Goal: Task Accomplishment & Management: Complete application form

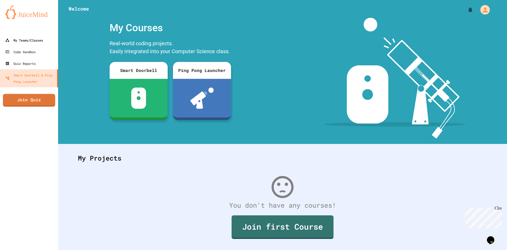
drag, startPoint x: 34, startPoint y: 32, endPoint x: 32, endPoint y: 38, distance: 6.3
click at [35, 33] on div at bounding box center [29, 29] width 58 height 11
click at [32, 38] on div "My Teams/Classes" at bounding box center [24, 40] width 38 height 6
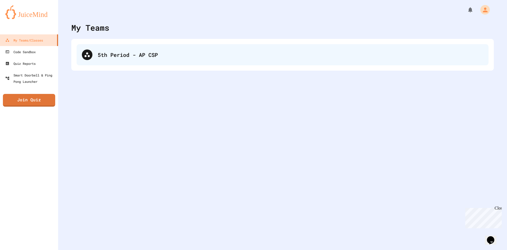
click at [142, 52] on div "5th Period - AP CSP" at bounding box center [291, 55] width 386 height 8
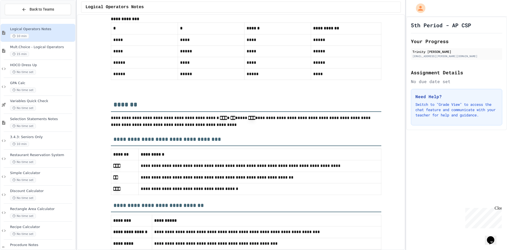
scroll to position [2234, 0]
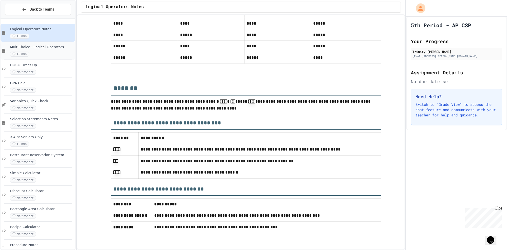
click at [32, 46] on span "Mult.Choice - Logical Operators" at bounding box center [42, 47] width 64 height 4
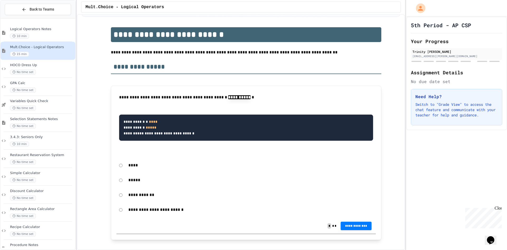
scroll to position [79, 0]
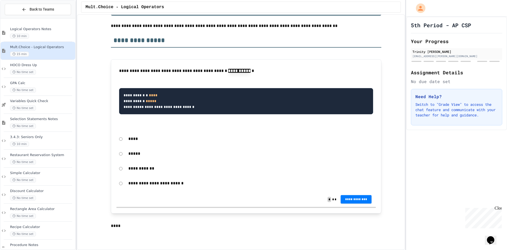
click at [350, 199] on span "**********" at bounding box center [356, 199] width 23 height 4
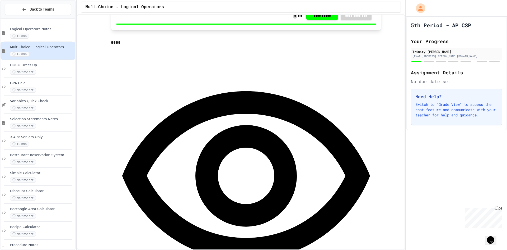
scroll to position [264, 0]
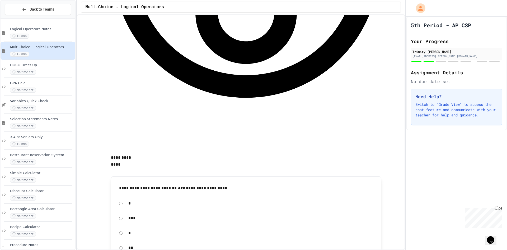
scroll to position [396, 0]
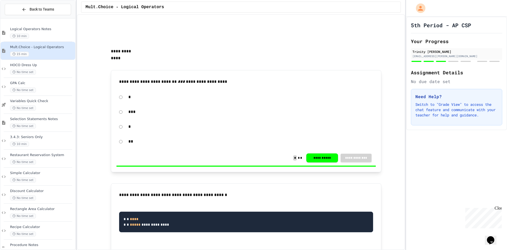
scroll to position [555, 0]
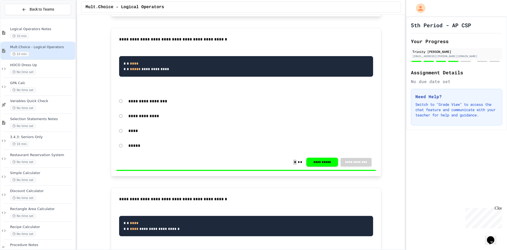
scroll to position [766, 0]
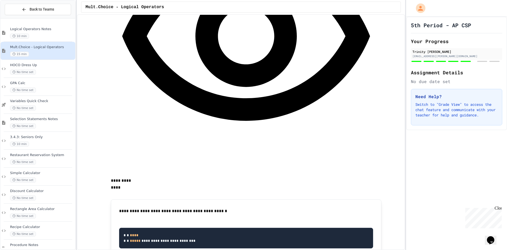
scroll to position [1056, 0]
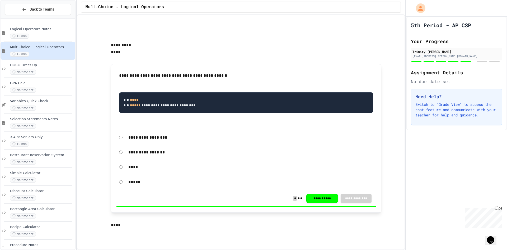
scroll to position [1294, 0]
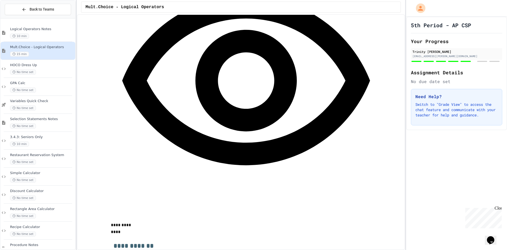
scroll to position [1558, 0]
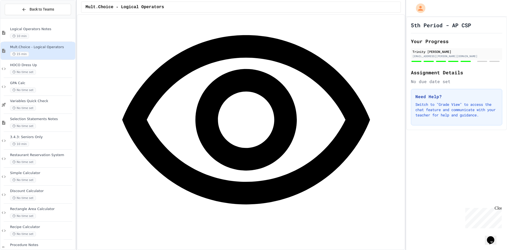
scroll to position [1505, 0]
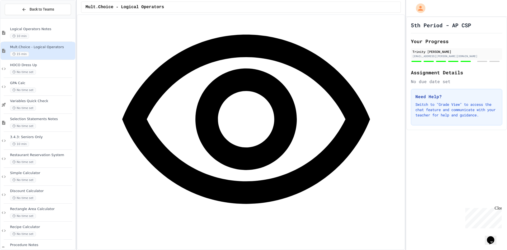
drag, startPoint x: 316, startPoint y: 181, endPoint x: 249, endPoint y: 185, distance: 66.7
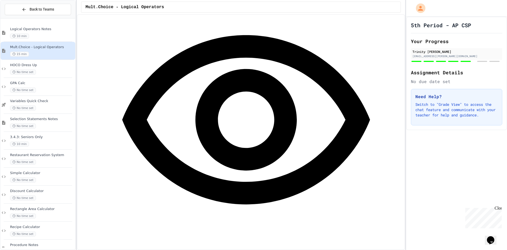
scroll to position [1505, 0]
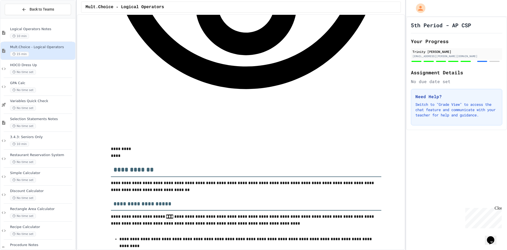
scroll to position [1637, 0]
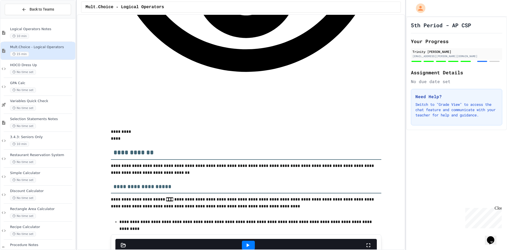
drag, startPoint x: 261, startPoint y: 104, endPoint x: 301, endPoint y: 104, distance: 40.1
drag, startPoint x: 240, startPoint y: 97, endPoint x: 322, endPoint y: 109, distance: 82.9
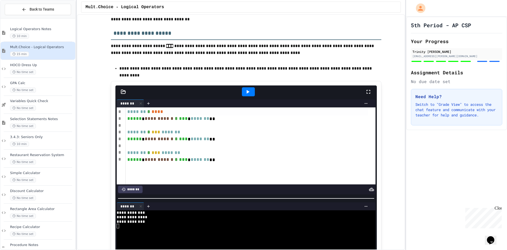
scroll to position [1796, 0]
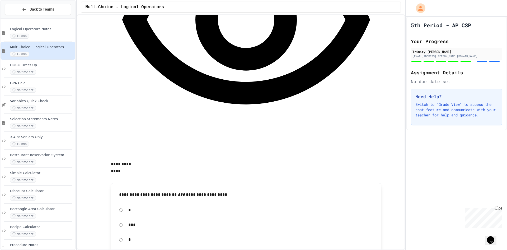
scroll to position [341, 0]
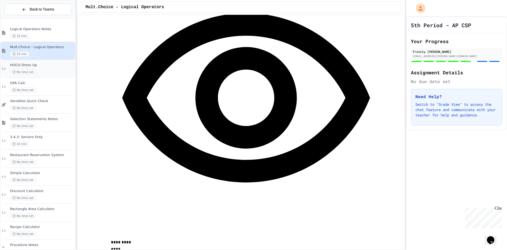
click at [54, 68] on div "HOCO Dress Up No time set" at bounding box center [42, 69] width 64 height 12
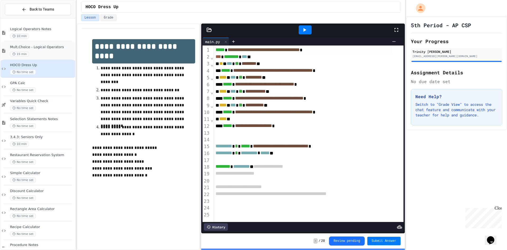
click at [39, 46] on span "Mult.Choice - Logical Operators" at bounding box center [42, 47] width 64 height 4
